Goal: Task Accomplishment & Management: Manage account settings

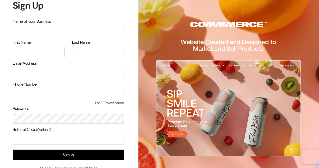
scroll to position [23, 0]
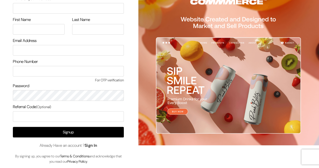
click at [96, 146] on link "Sign In" at bounding box center [91, 144] width 13 height 5
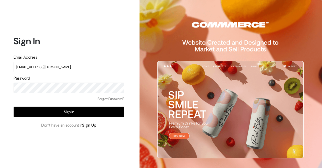
type input "[EMAIL_ADDRESS][DOMAIN_NAME]"
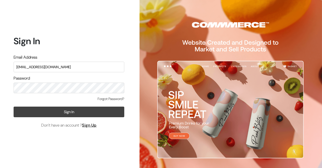
click at [58, 113] on button "Sign In" at bounding box center [69, 111] width 111 height 11
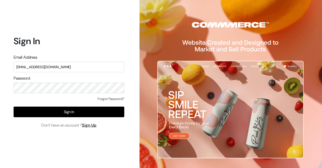
type input "[EMAIL_ADDRESS][DOMAIN_NAME]"
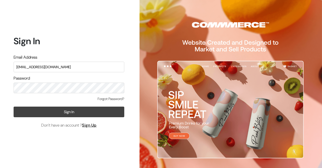
click at [70, 112] on button "Sign In" at bounding box center [69, 111] width 111 height 11
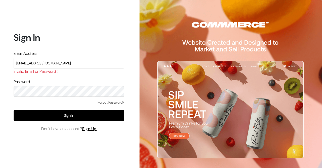
type input "shop4cows@gmail.com"
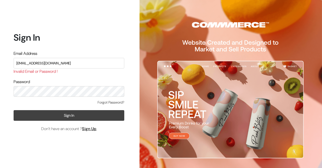
click at [64, 116] on button "Sign In" at bounding box center [69, 115] width 111 height 11
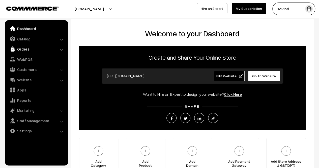
click at [30, 50] on link "Orders" at bounding box center [36, 48] width 60 height 9
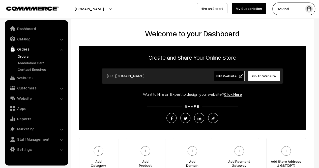
click at [22, 55] on link "Orders" at bounding box center [41, 55] width 50 height 5
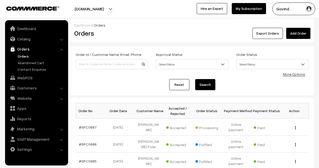
scroll to position [24, 0]
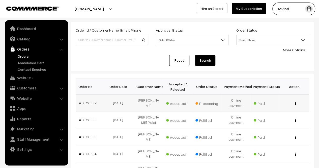
click at [295, 103] on img "button" at bounding box center [295, 103] width 1 height 3
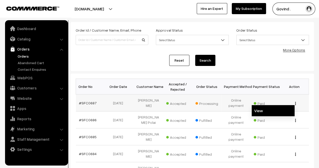
click at [278, 108] on link "View" at bounding box center [272, 110] width 43 height 11
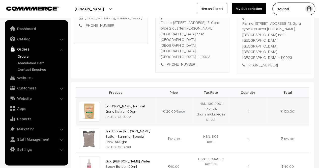
scroll to position [120, 0]
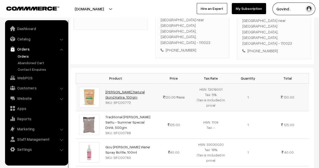
click at [140, 89] on link "[PERSON_NAME] Natural Gond Katira, 100gm" at bounding box center [124, 94] width 39 height 10
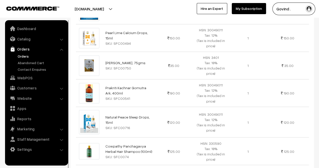
scroll to position [392, 0]
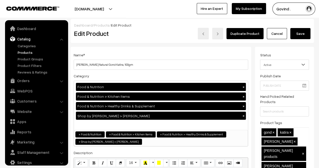
scroll to position [6, 0]
